Goal: Task Accomplishment & Management: Complete application form

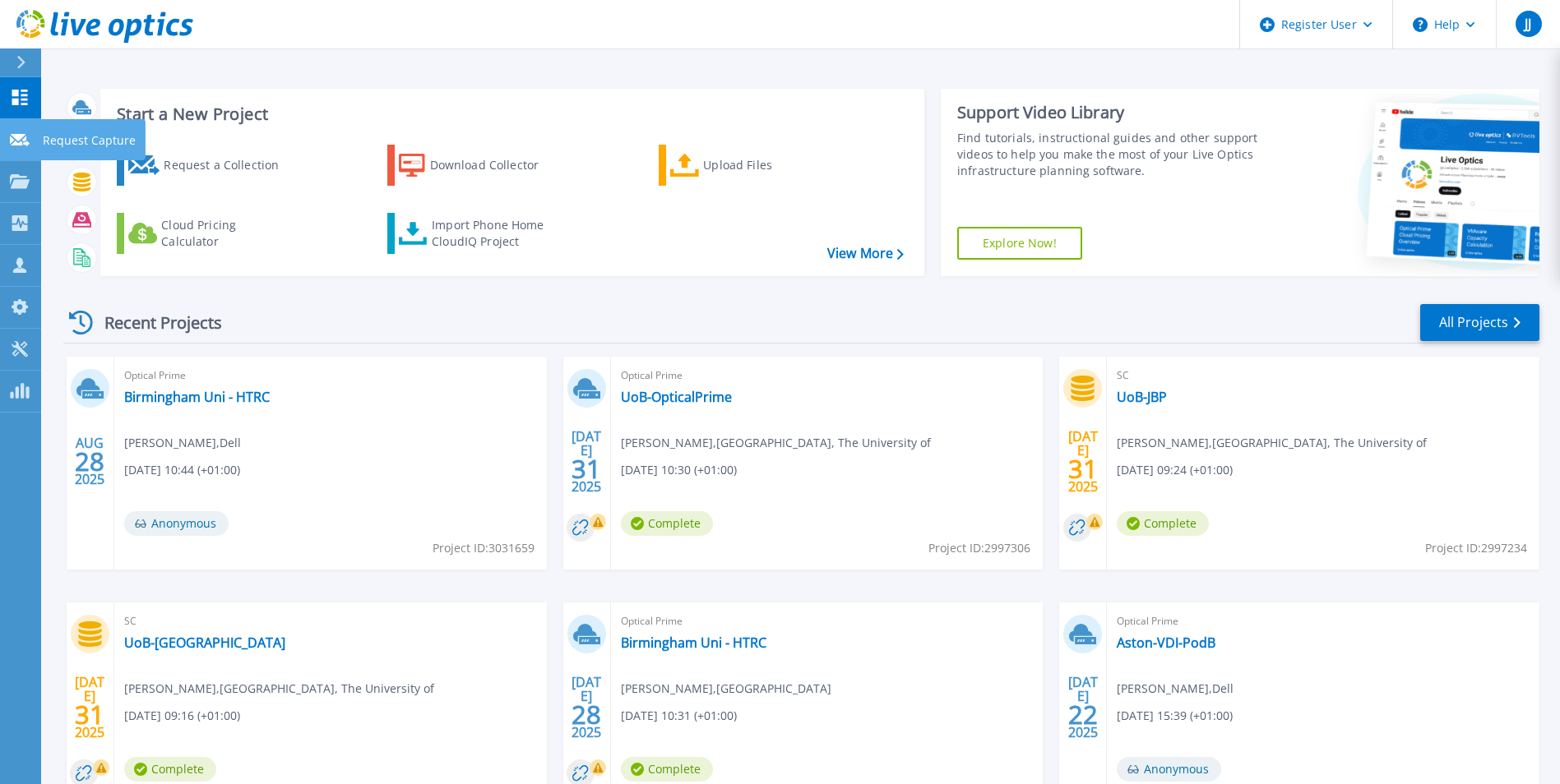
click at [24, 142] on icon at bounding box center [20, 139] width 20 height 12
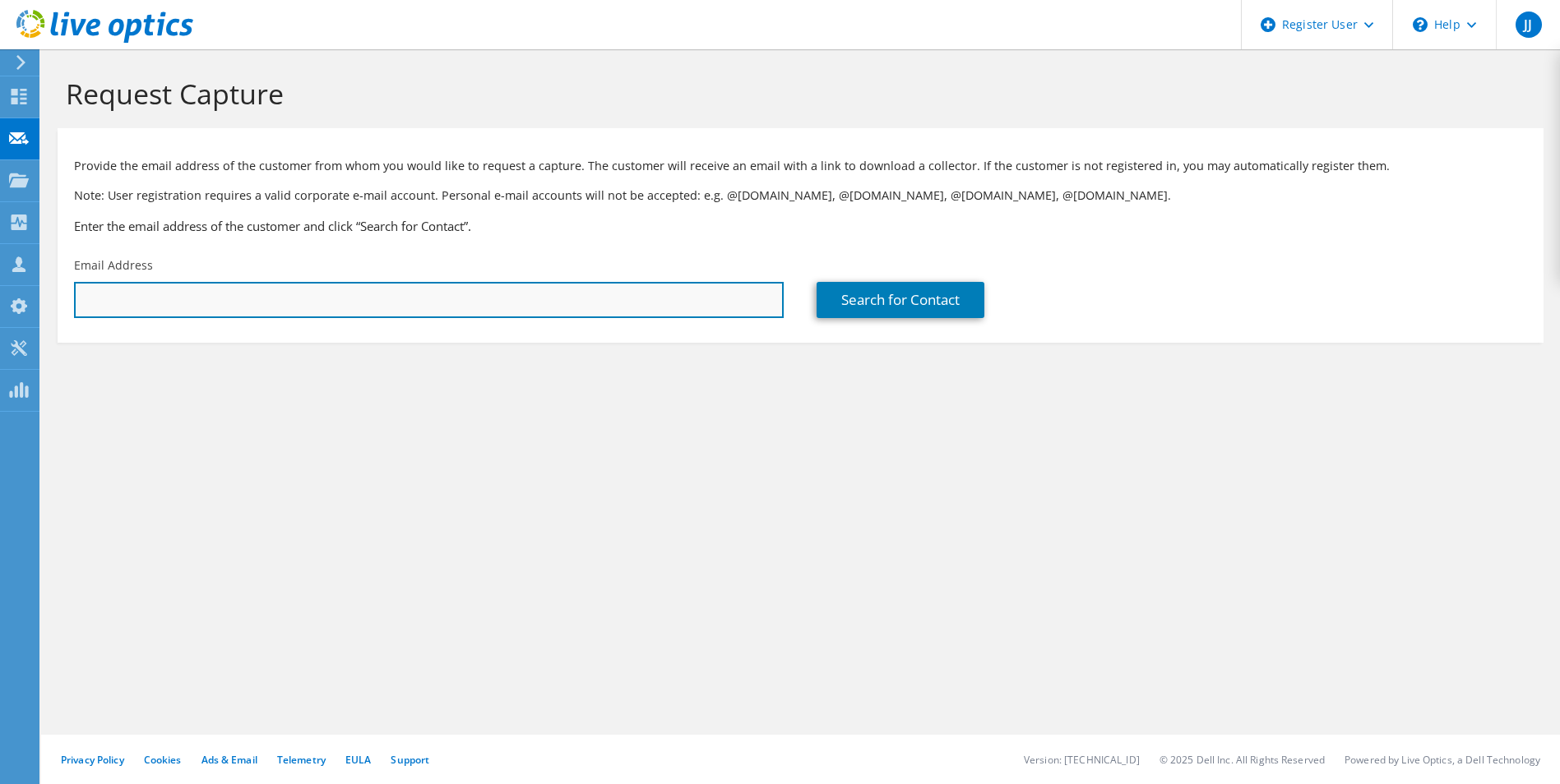
click at [574, 312] on input "text" at bounding box center [429, 300] width 710 height 36
type input "john.wright@manchester.ac.uk"
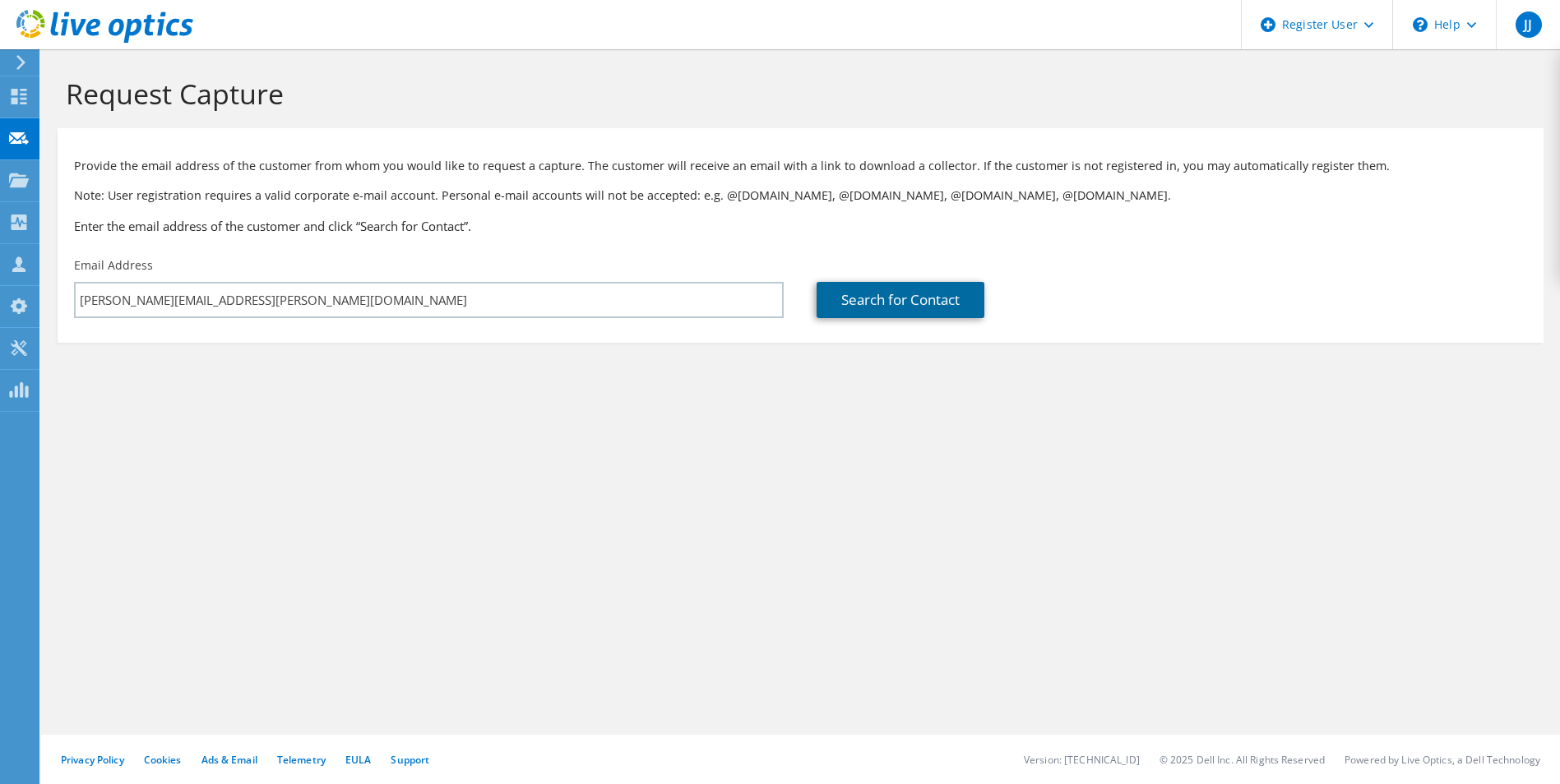
click at [871, 296] on link "Search for Contact" at bounding box center [900, 300] width 168 height 36
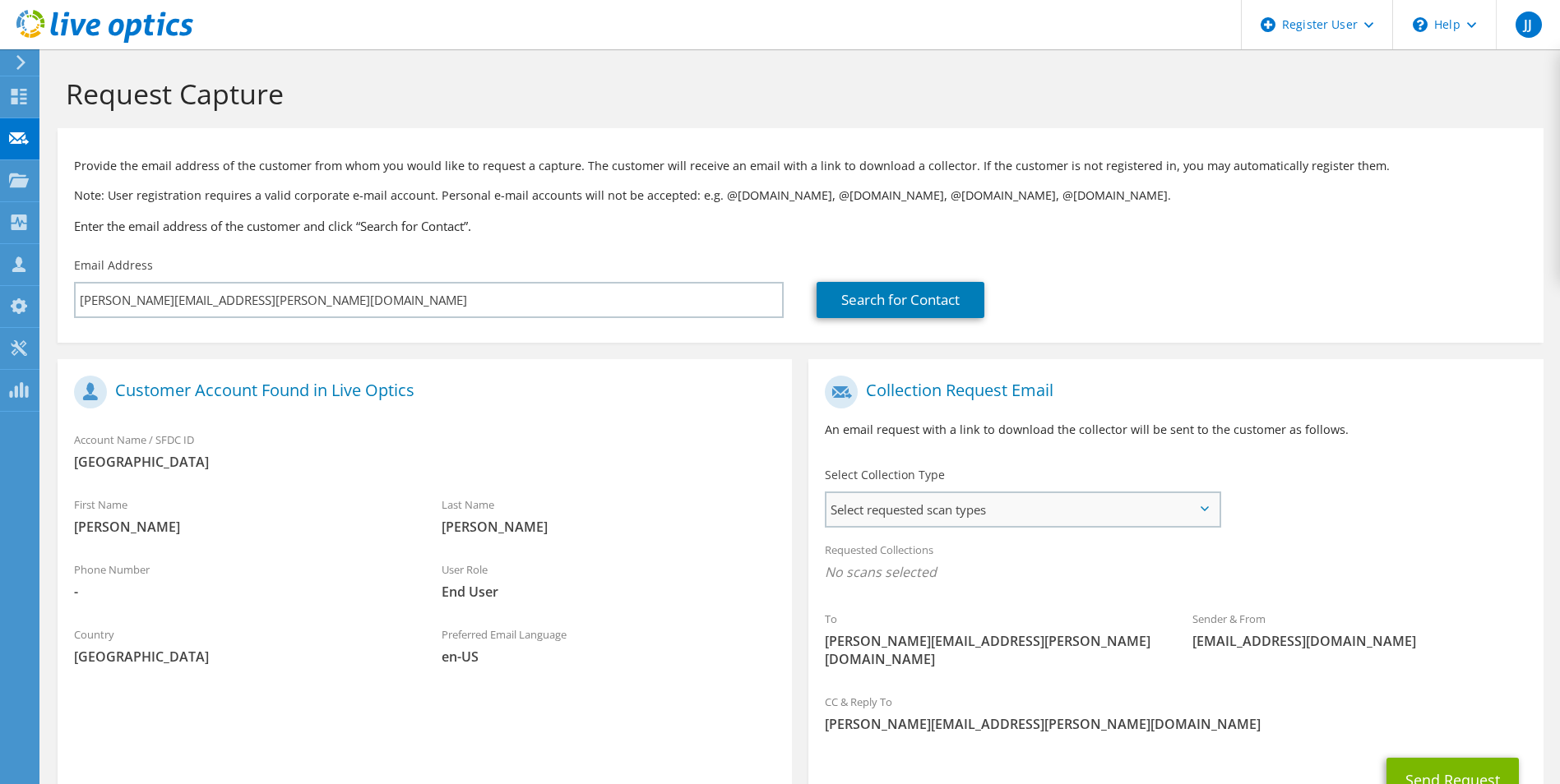
click at [1027, 517] on span "Select requested scan types" at bounding box center [1021, 509] width 391 height 33
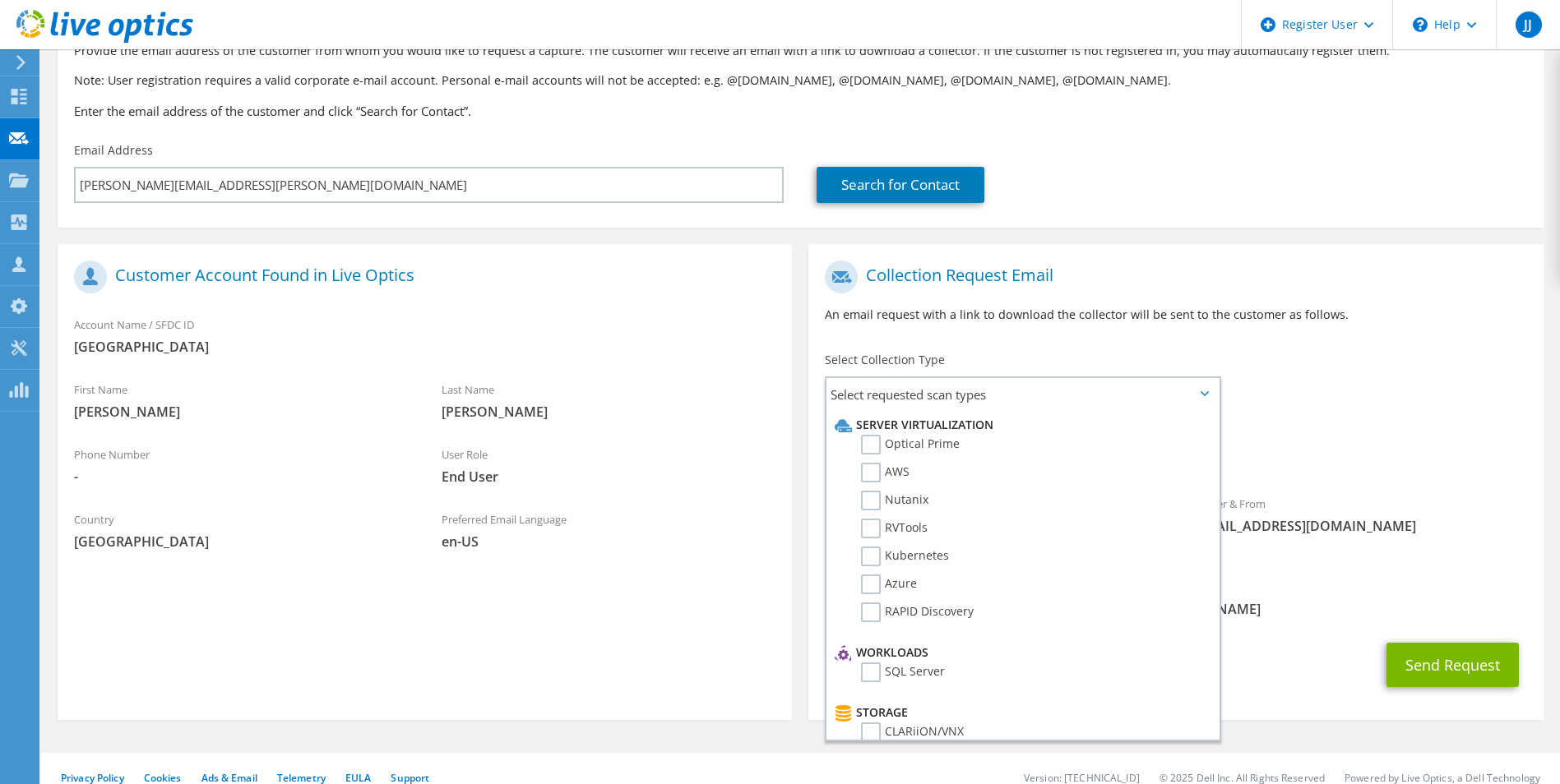
click at [1320, 341] on div "Collection Request Email An email request with a link to download the collector…" at bounding box center [1175, 298] width 734 height 91
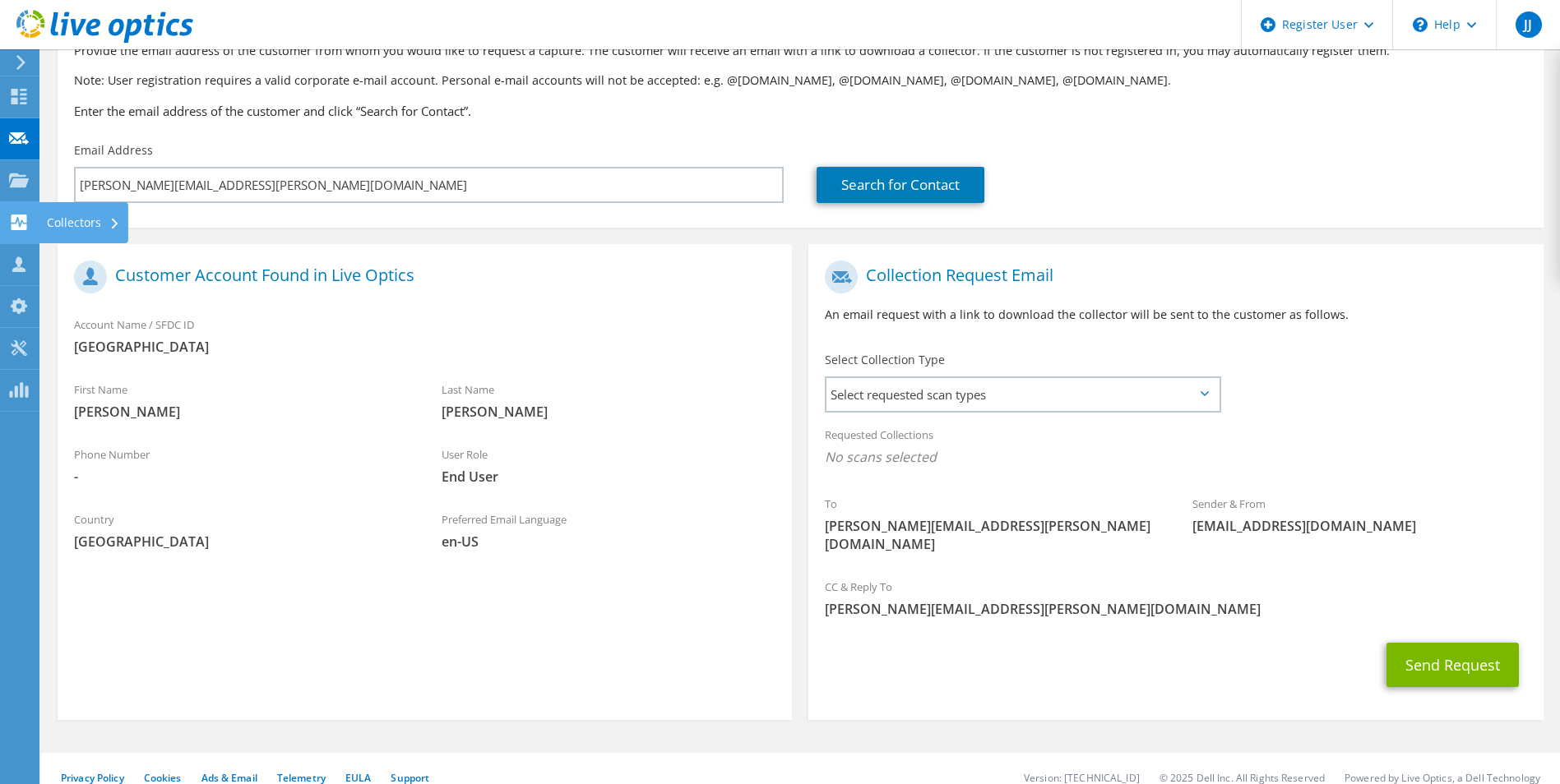
click at [78, 219] on div "Collectors" at bounding box center [84, 223] width 89 height 41
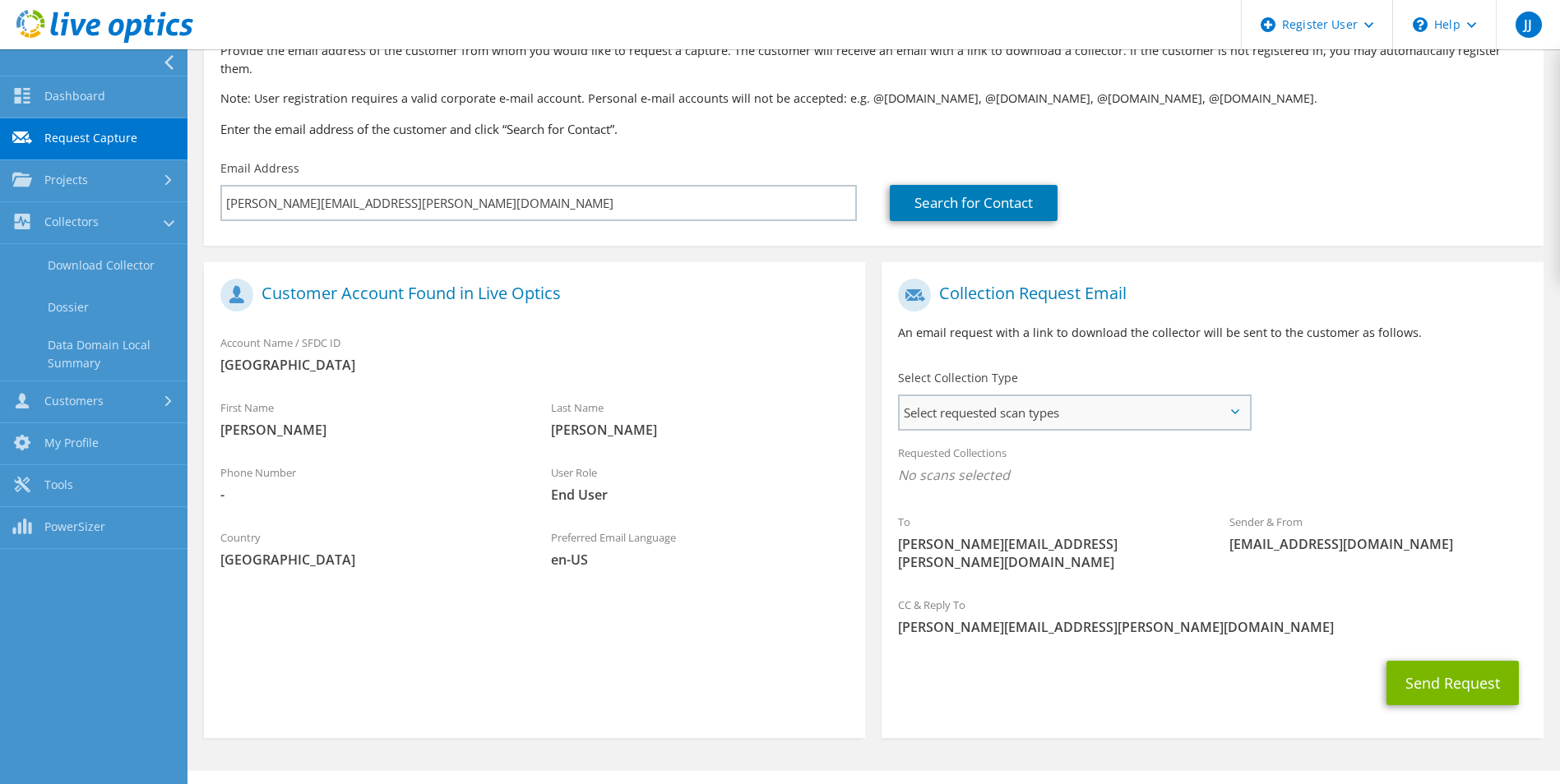
click at [1143, 397] on span "Select requested scan types" at bounding box center [1074, 412] width 349 height 33
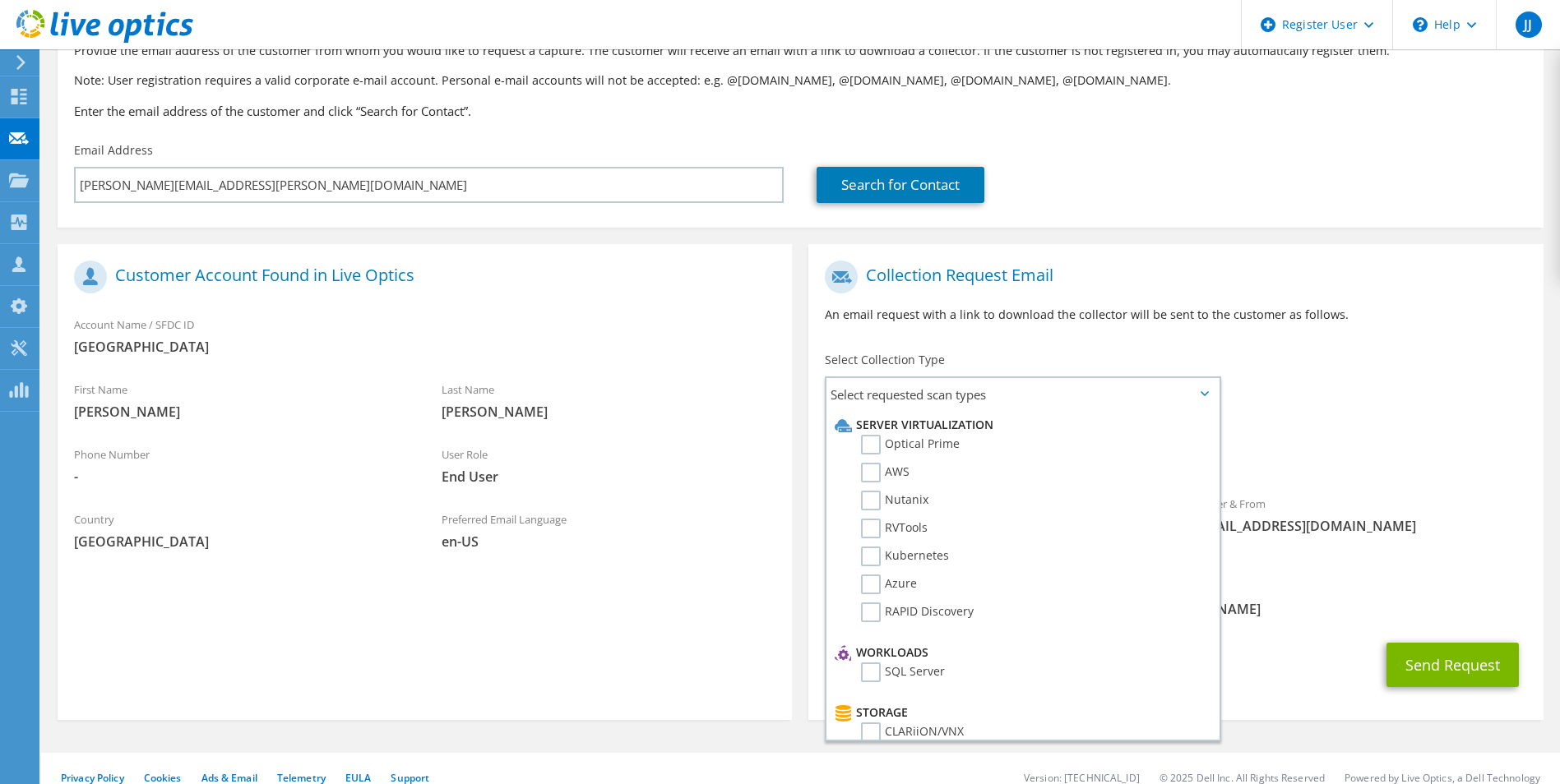
click at [1393, 368] on div "To john.wright@manchester.ac.uk Sender & From liveoptics@liveoptics.com" at bounding box center [1175, 412] width 734 height 318
